Goal: Task Accomplishment & Management: Complete application form

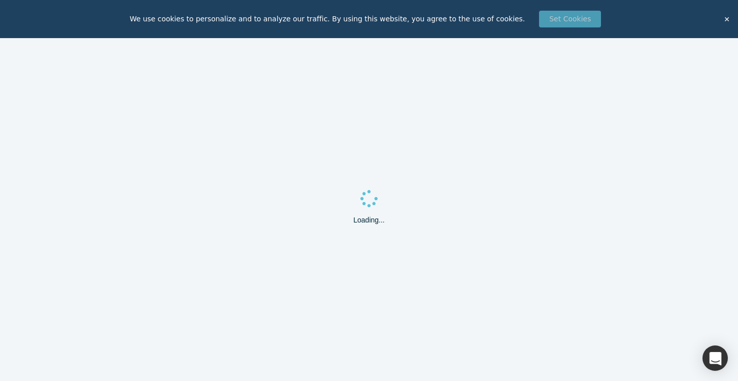
click at [565, 22] on button "Set Cookies" at bounding box center [570, 19] width 62 height 17
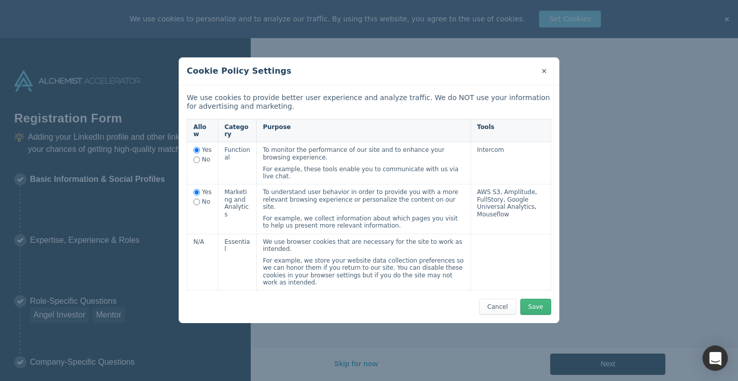
select select "SE"
click at [538, 299] on button "Save" at bounding box center [535, 307] width 31 height 16
